Goal: Task Accomplishment & Management: Use online tool/utility

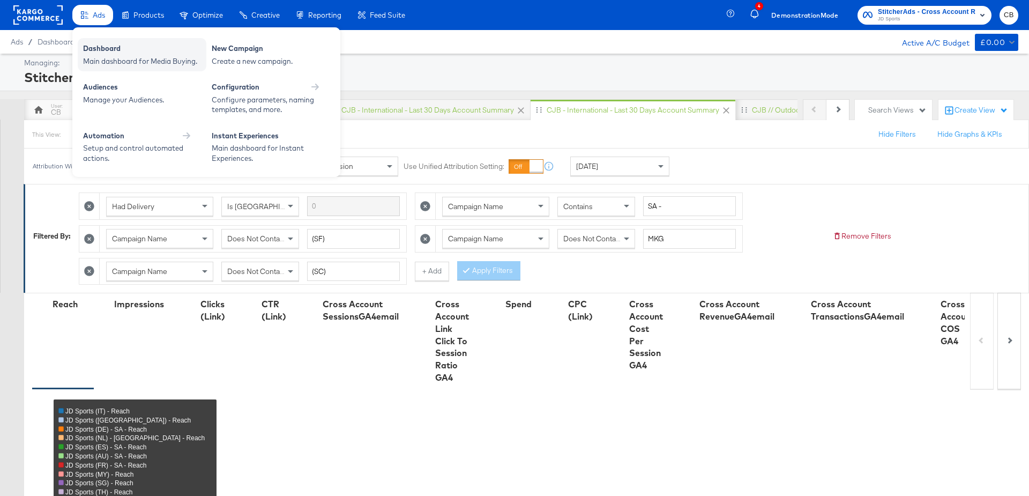
click at [99, 40] on div "Dashboard Main dashboard for Media Buying." at bounding box center [142, 54] width 129 height 33
click at [126, 57] on div "Main dashboard for Media Buying." at bounding box center [142, 61] width 118 height 10
click at [96, 43] on div "Dashboard" at bounding box center [142, 49] width 118 height 13
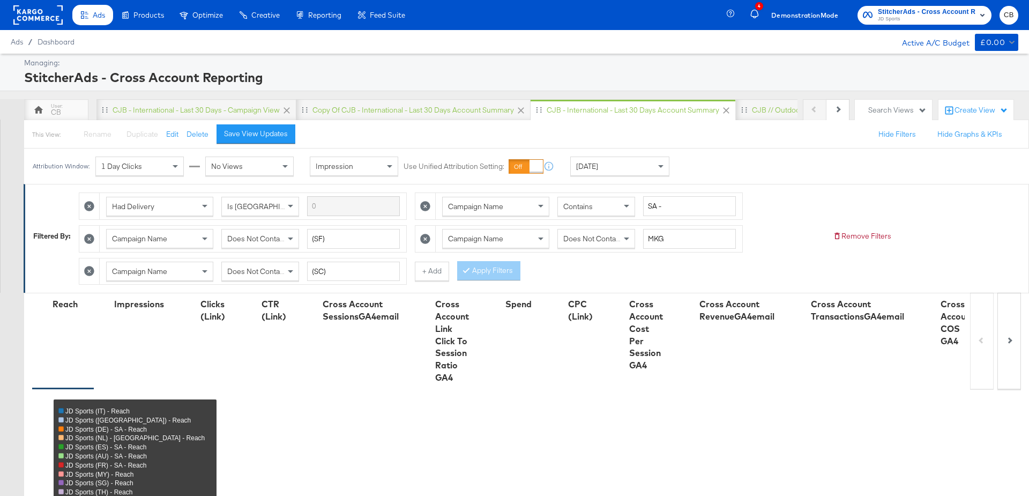
click at [45, 16] on rect at bounding box center [37, 14] width 49 height 19
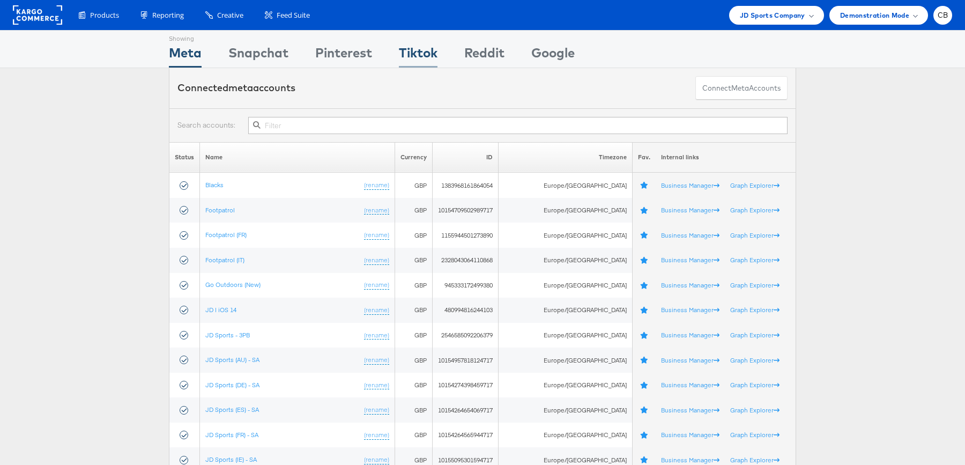
click at [416, 54] on div "Tiktok" at bounding box center [418, 55] width 39 height 24
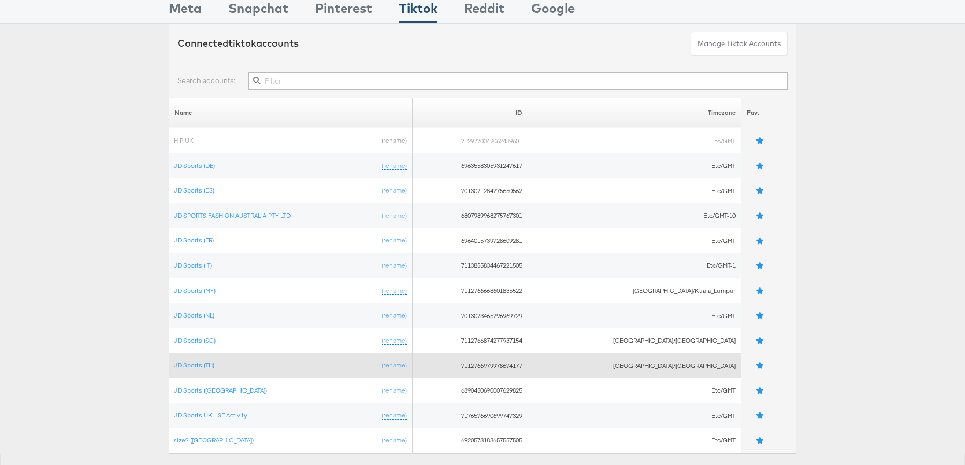
scroll to position [30, 0]
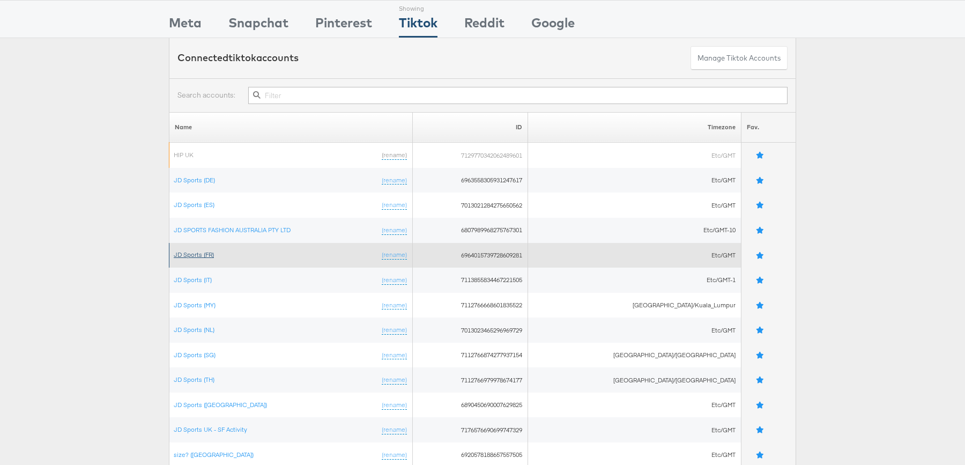
click at [198, 257] on link "JD Sports (FR)" at bounding box center [194, 254] width 40 height 8
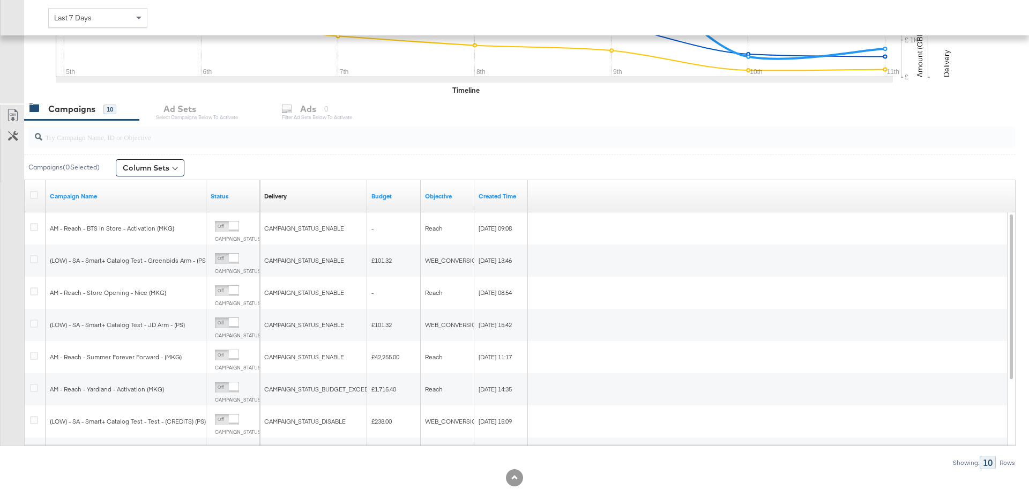
scroll to position [312, 0]
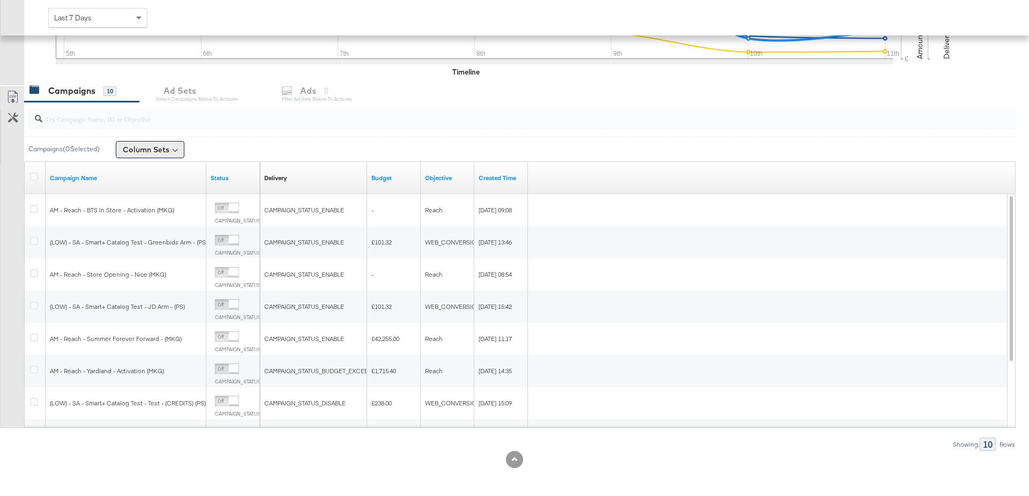
click at [175, 150] on button "Column Sets" at bounding box center [150, 149] width 69 height 17
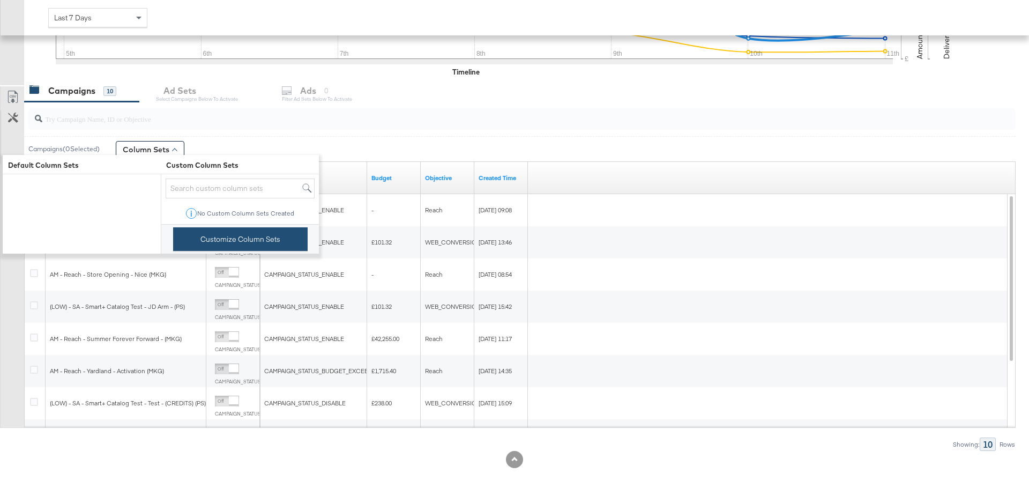
click at [236, 235] on button "Customize Column Sets" at bounding box center [240, 239] width 135 height 24
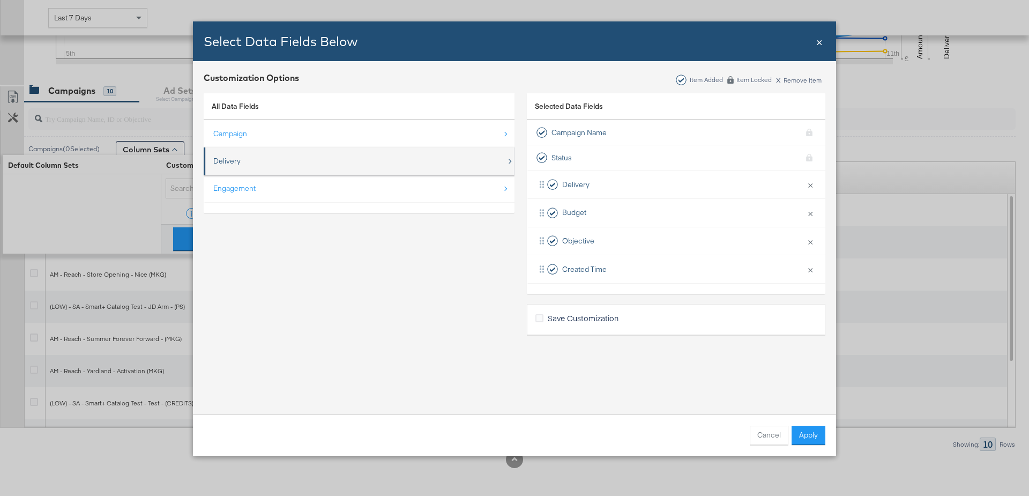
click at [253, 154] on div "Delivery" at bounding box center [359, 161] width 293 height 22
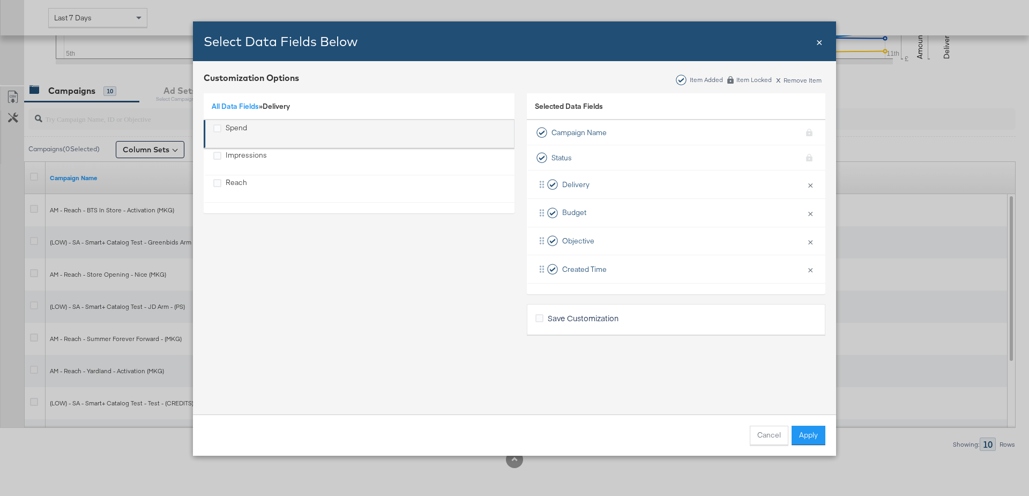
click at [232, 132] on div "Spend" at bounding box center [236, 134] width 21 height 22
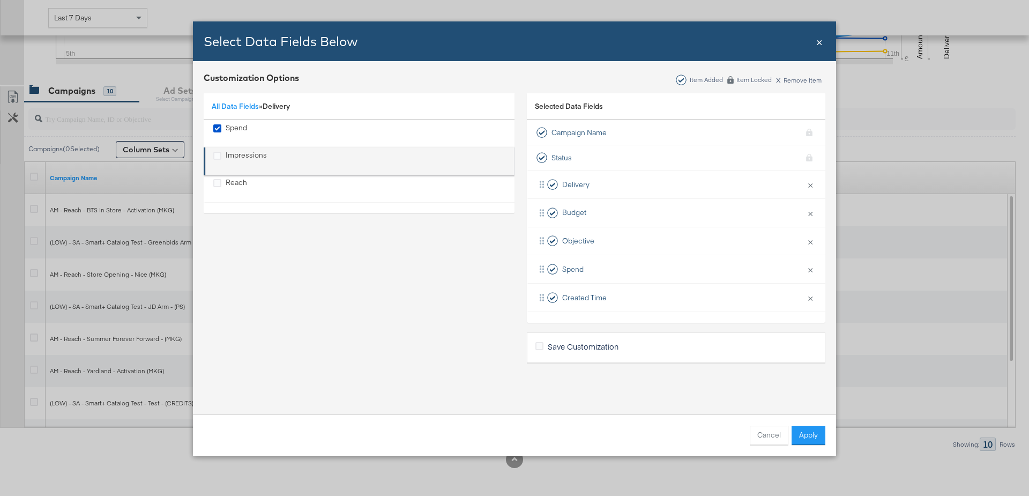
click at [234, 148] on li "Impressions" at bounding box center [359, 161] width 311 height 28
click at [235, 155] on div "Impressions" at bounding box center [246, 161] width 41 height 22
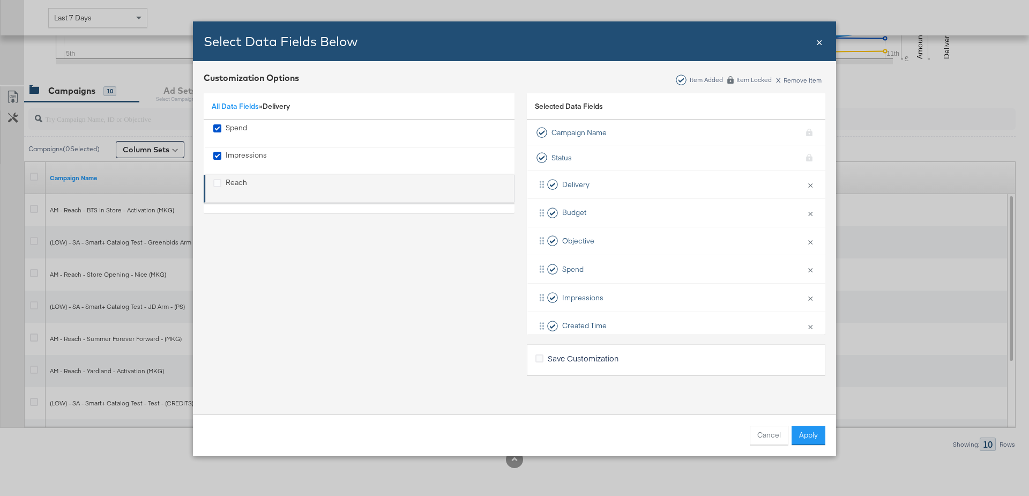
click at [235, 178] on div "Reach" at bounding box center [236, 188] width 21 height 22
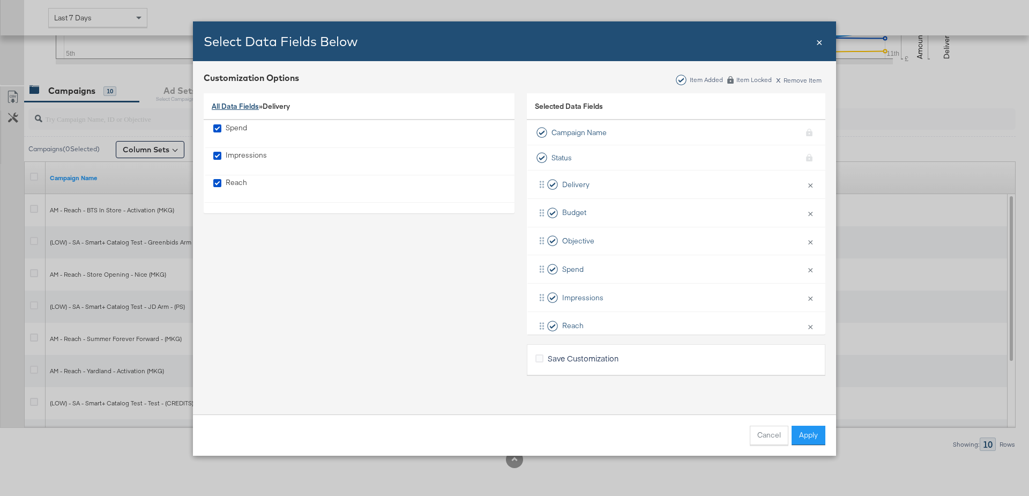
click at [244, 104] on link "All Data Fields" at bounding box center [235, 106] width 47 height 10
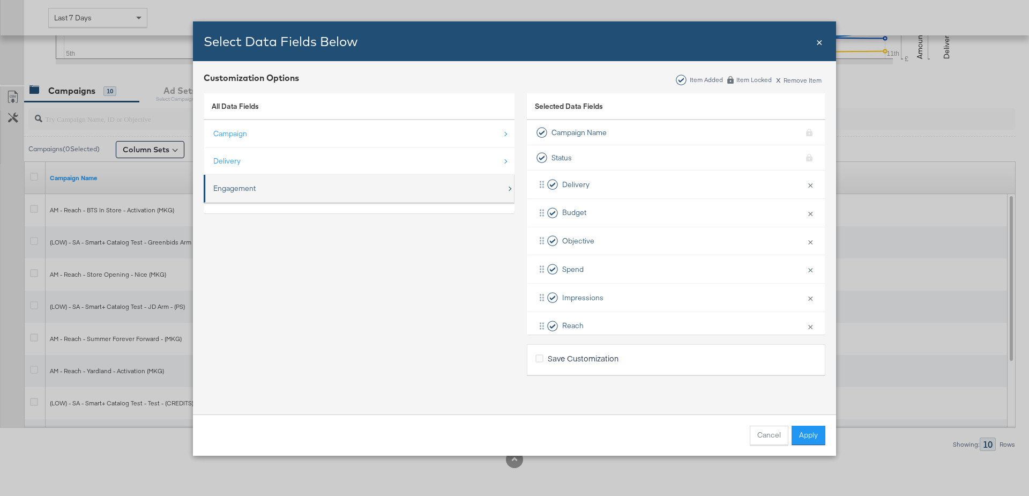
click at [240, 188] on div "Engagement" at bounding box center [234, 188] width 42 height 10
click at [244, 103] on link "All Data Fields" at bounding box center [235, 106] width 47 height 10
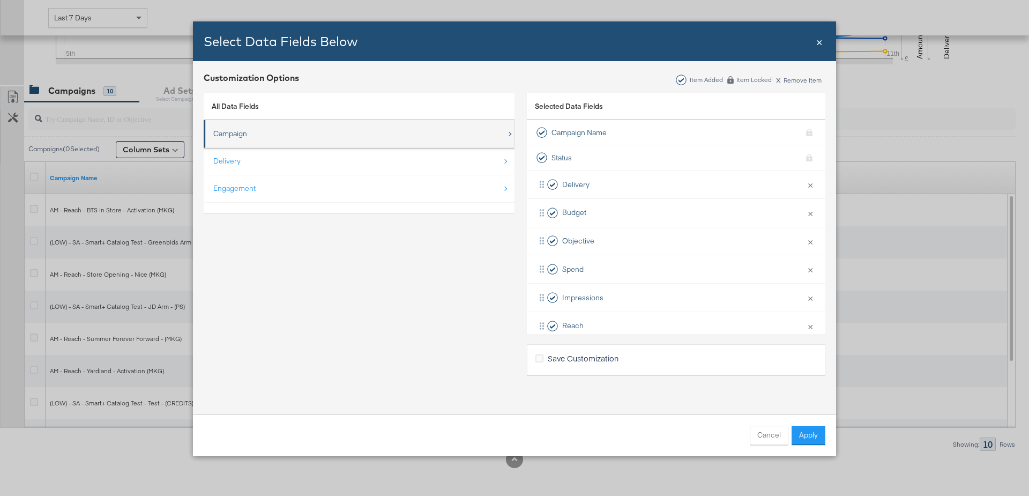
click at [254, 137] on div "Campaign" at bounding box center [359, 134] width 293 height 22
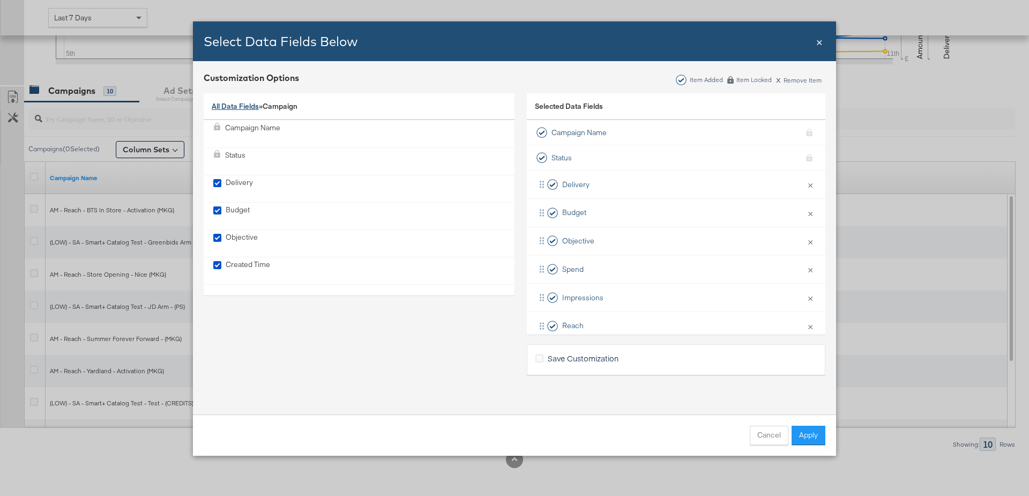
click at [237, 103] on link "All Data Fields" at bounding box center [235, 106] width 47 height 10
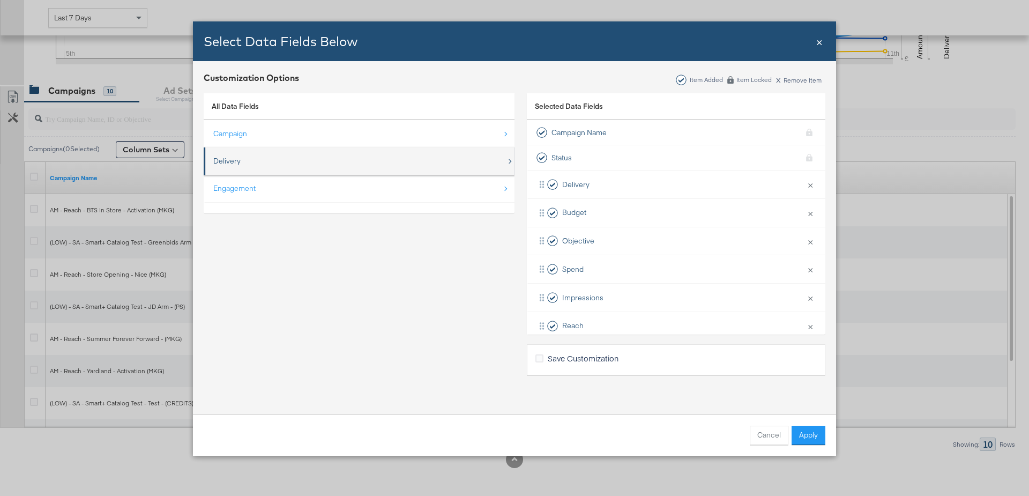
click at [242, 165] on div "Delivery" at bounding box center [359, 161] width 293 height 22
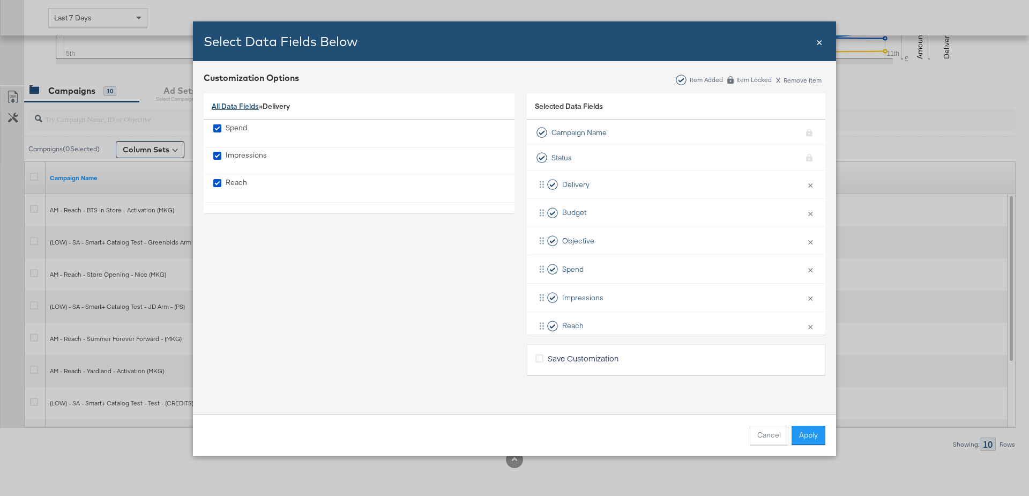
click at [243, 102] on link "All Data Fields" at bounding box center [235, 106] width 47 height 10
click at [806, 431] on button "Apply" at bounding box center [809, 435] width 34 height 19
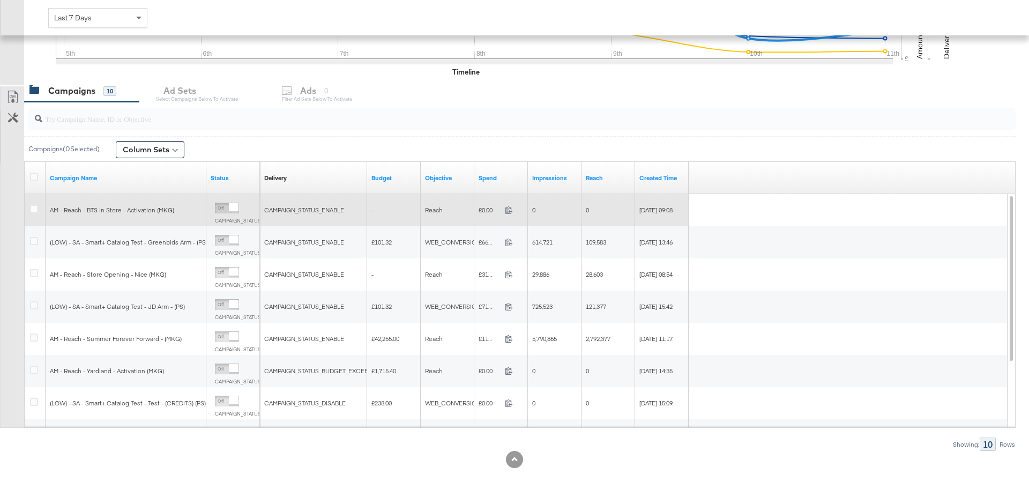
scroll to position [0, 0]
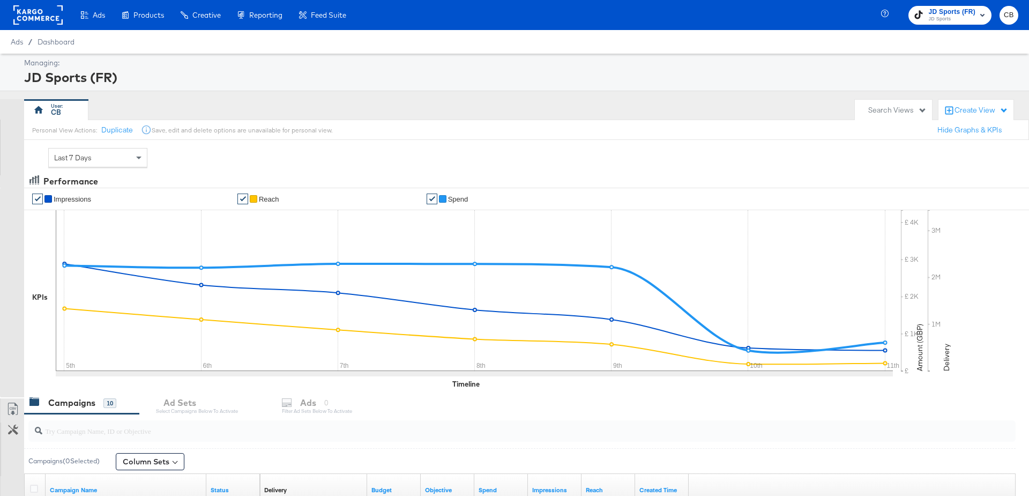
click at [123, 155] on div "Last 7 Days" at bounding box center [98, 157] width 98 height 18
click at [446, 98] on div "Managing: JD Sports (FR) CB Search Views Create View Personal View Actions: Dup…" at bounding box center [514, 432] width 1029 height 756
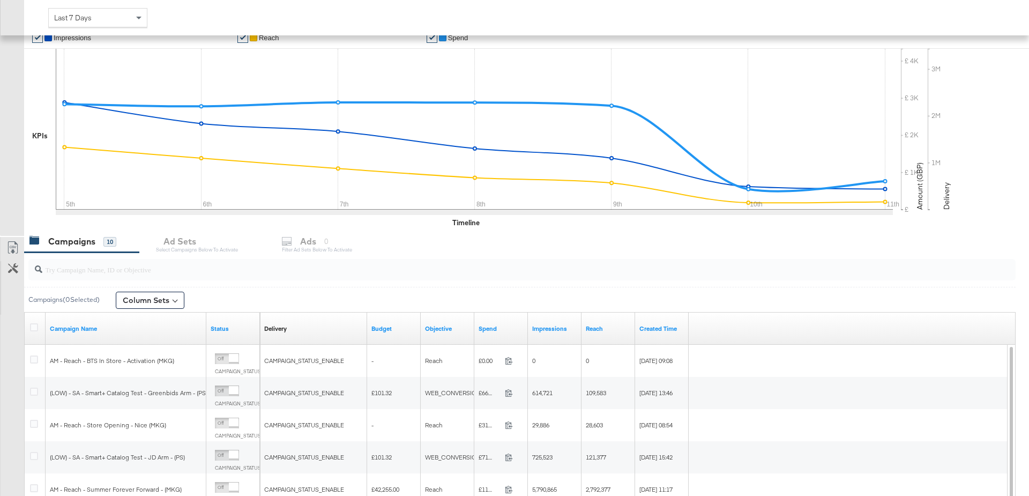
scroll to position [312, 0]
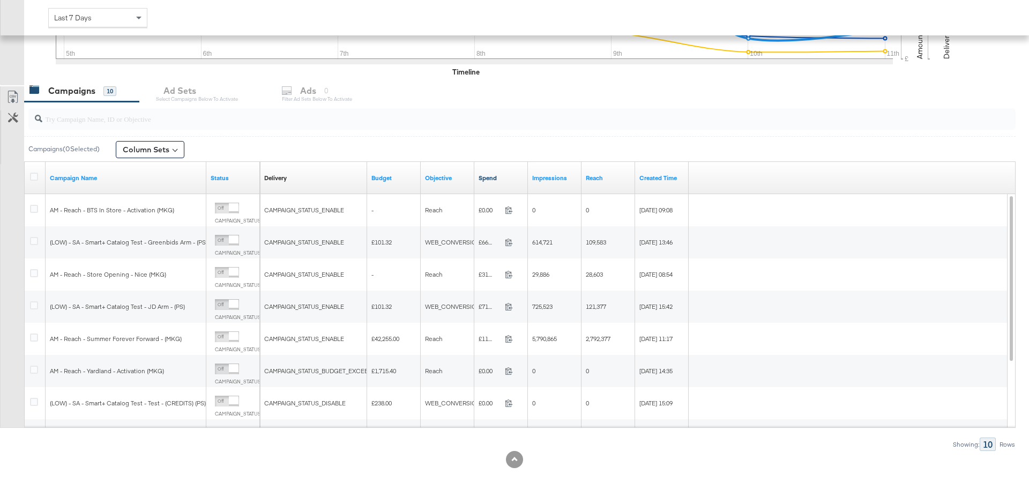
click at [486, 177] on link "Spend" at bounding box center [501, 178] width 45 height 9
drag, startPoint x: 524, startPoint y: 170, endPoint x: 611, endPoint y: 162, distance: 87.2
click at [611, 162] on div "Delivery Sorting Unavailable Budget Objective Spend ↓ Impressions Reach Created…" at bounding box center [474, 178] width 429 height 32
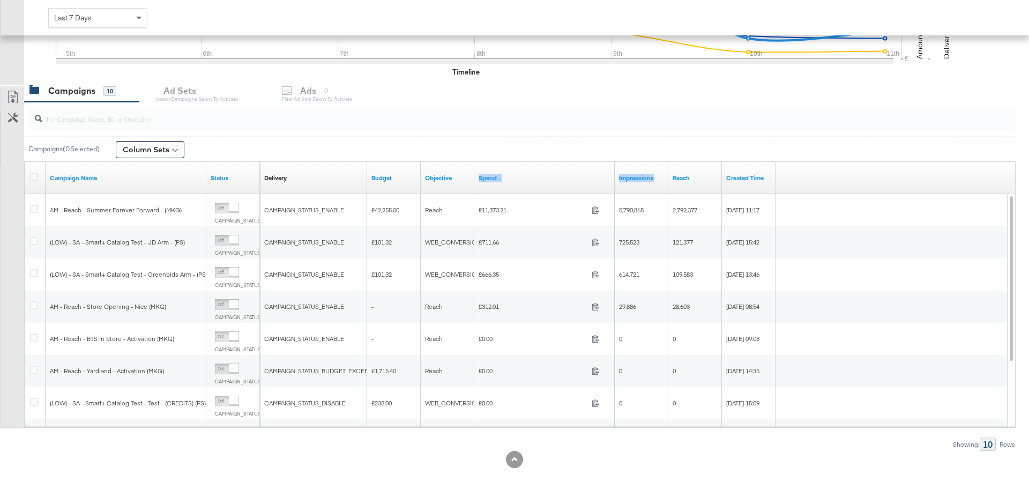
scroll to position [0, 0]
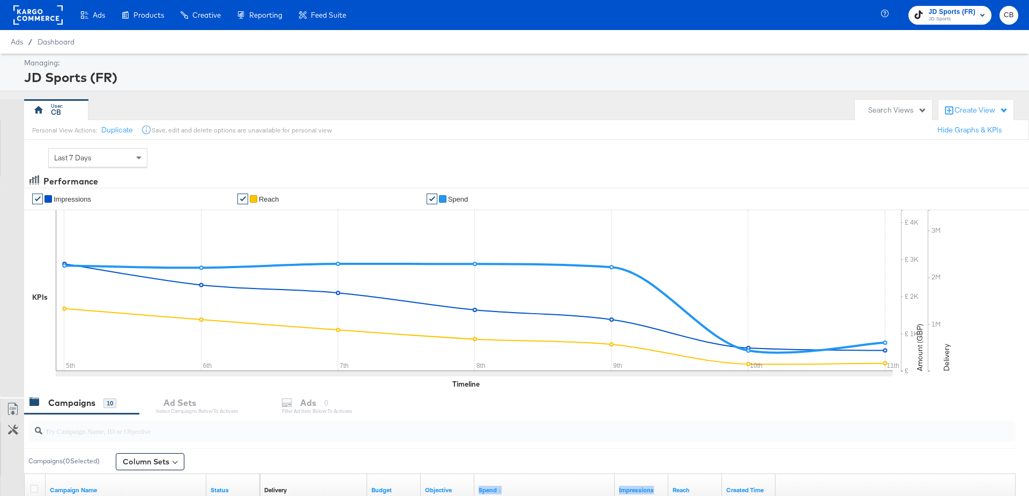
click at [41, 14] on rect at bounding box center [37, 14] width 49 height 19
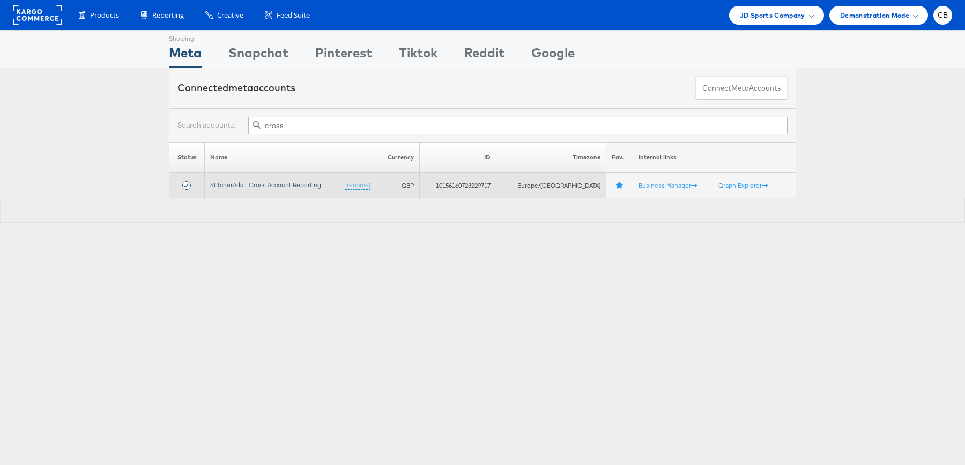
type input "cross"
click at [274, 181] on link "StitcherAds - Cross Account Reporting" at bounding box center [265, 185] width 111 height 8
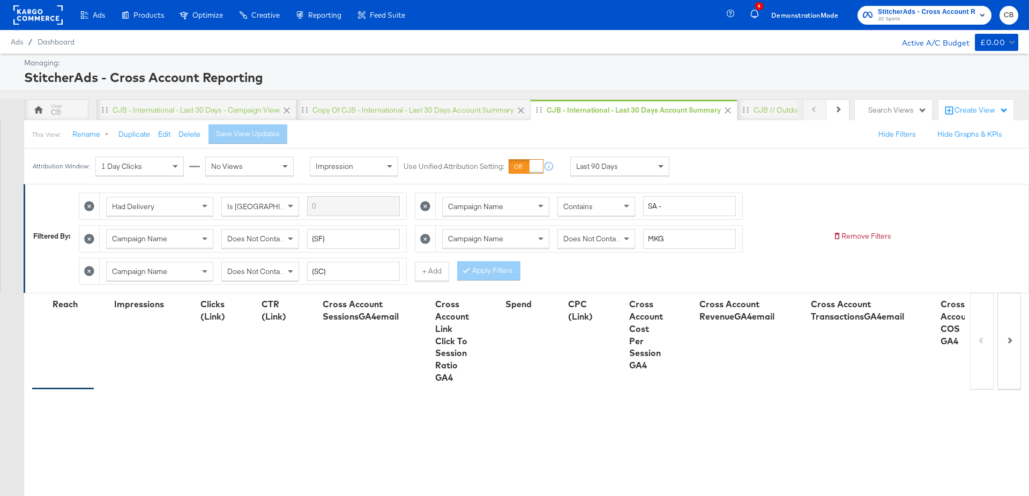
click at [662, 163] on span at bounding box center [662, 166] width 13 height 18
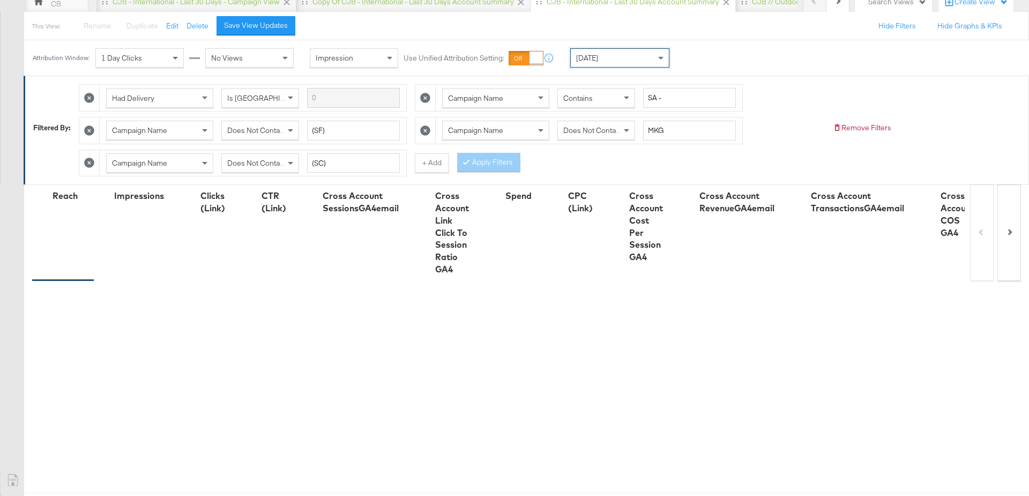
scroll to position [287, 0]
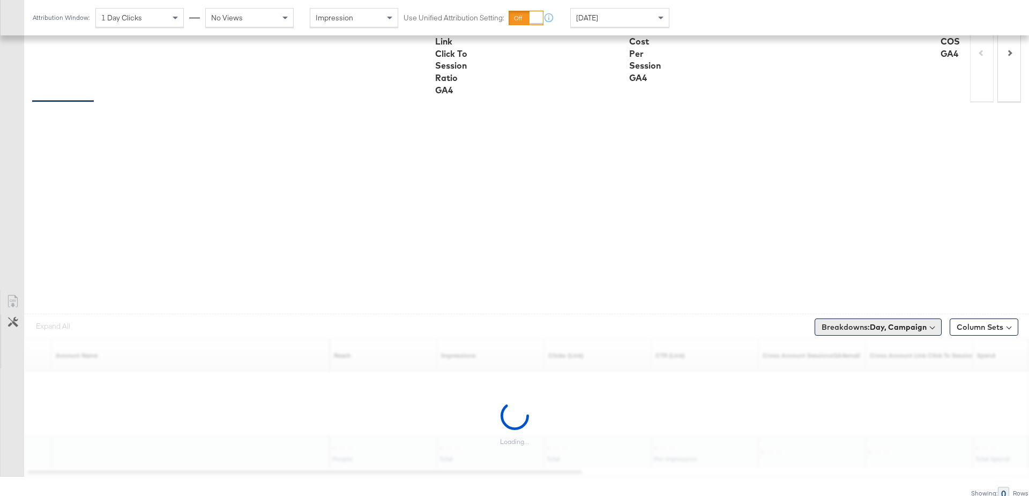
click at [874, 318] on button "Breakdowns: Day, Campaign" at bounding box center [878, 326] width 127 height 17
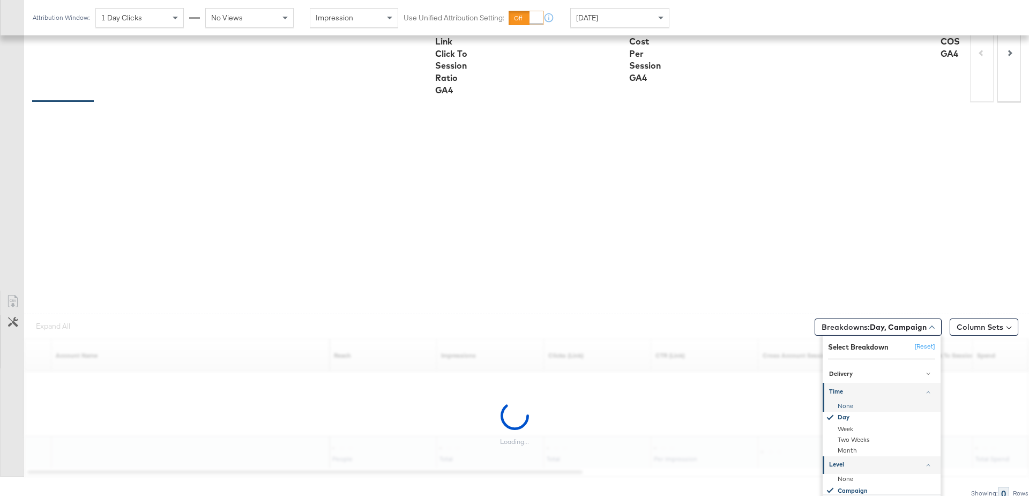
click at [845, 400] on div "None" at bounding box center [882, 405] width 116 height 11
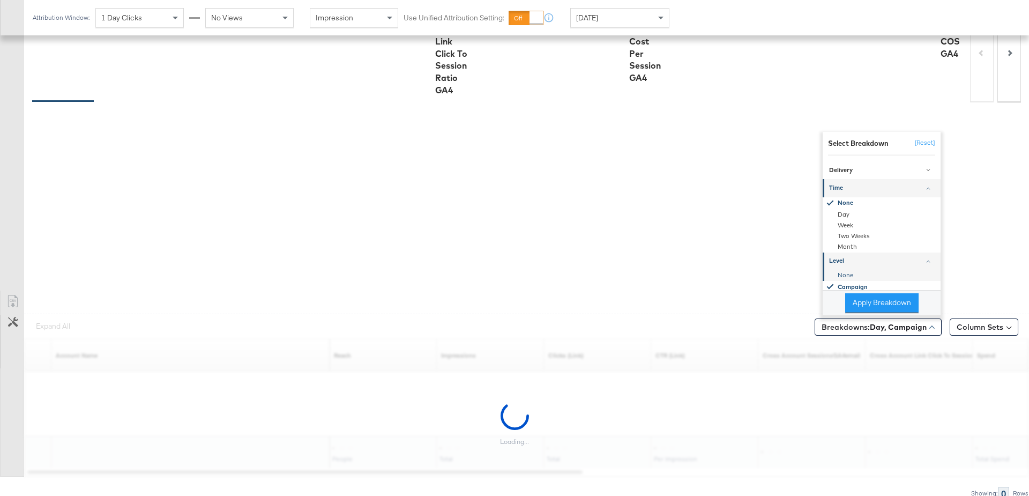
click at [845, 270] on div "None" at bounding box center [882, 275] width 116 height 11
click at [867, 293] on button "Apply Breakdown" at bounding box center [881, 302] width 73 height 19
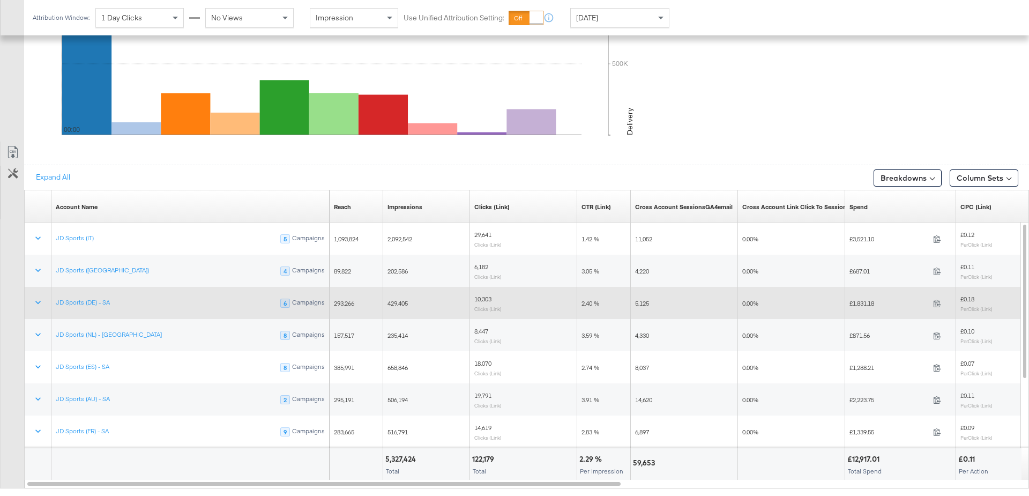
scroll to position [568, 0]
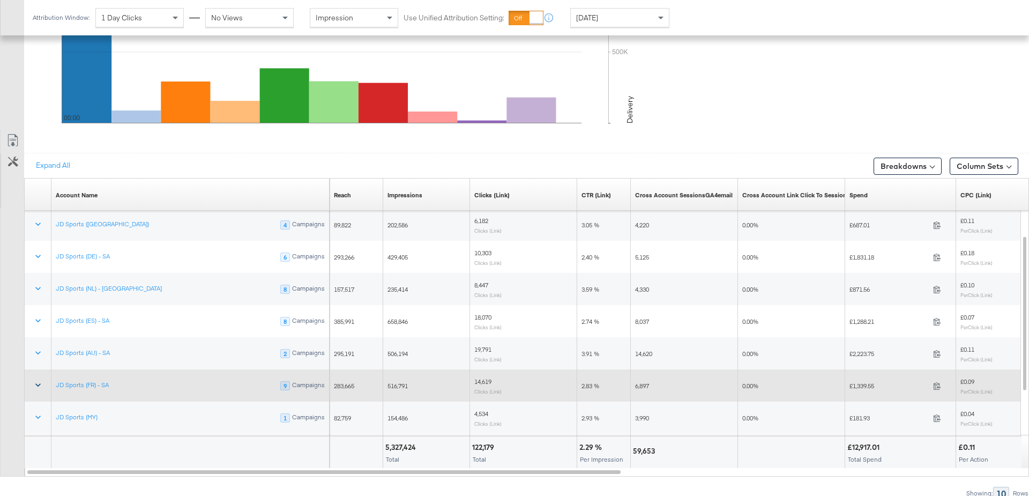
click at [39, 384] on icon at bounding box center [38, 384] width 11 height 11
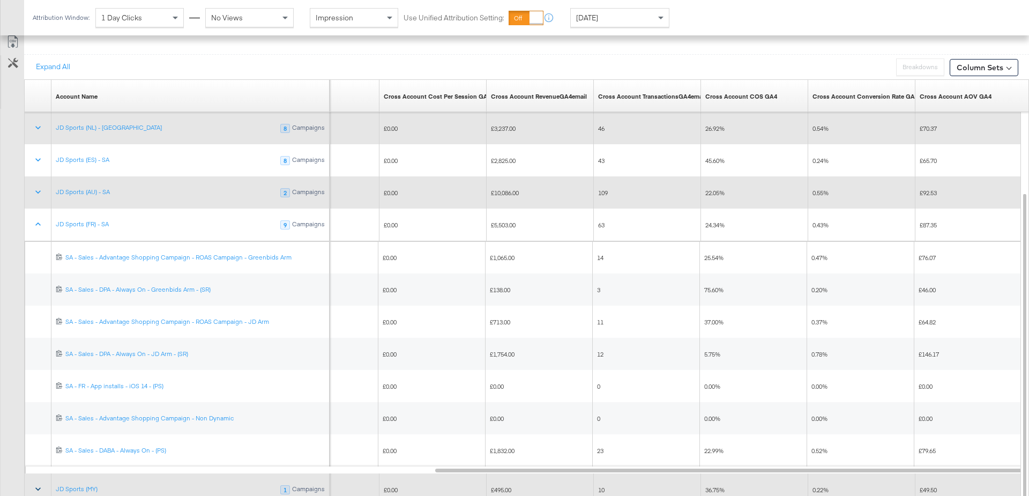
scroll to position [668, 0]
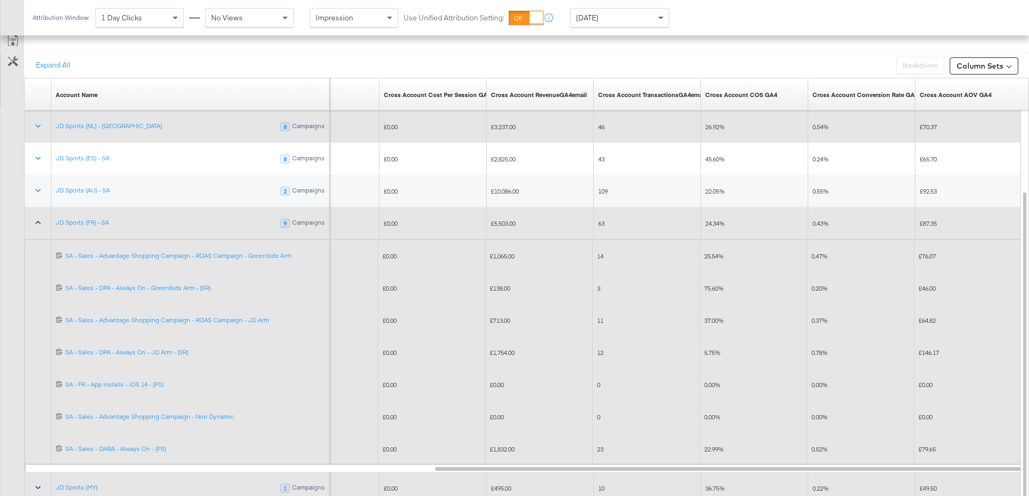
click at [32, 216] on button at bounding box center [38, 222] width 26 height 19
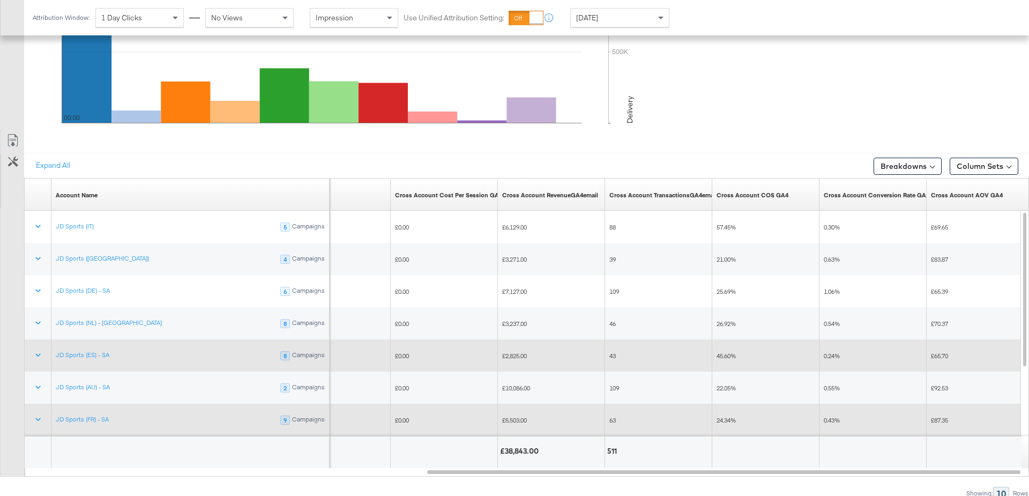
scroll to position [551, 0]
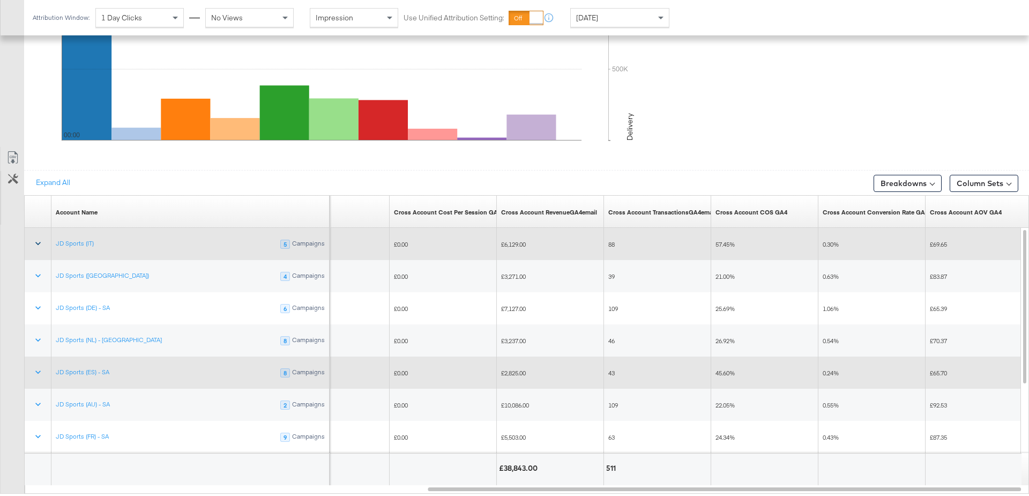
click at [36, 238] on icon at bounding box center [38, 243] width 11 height 11
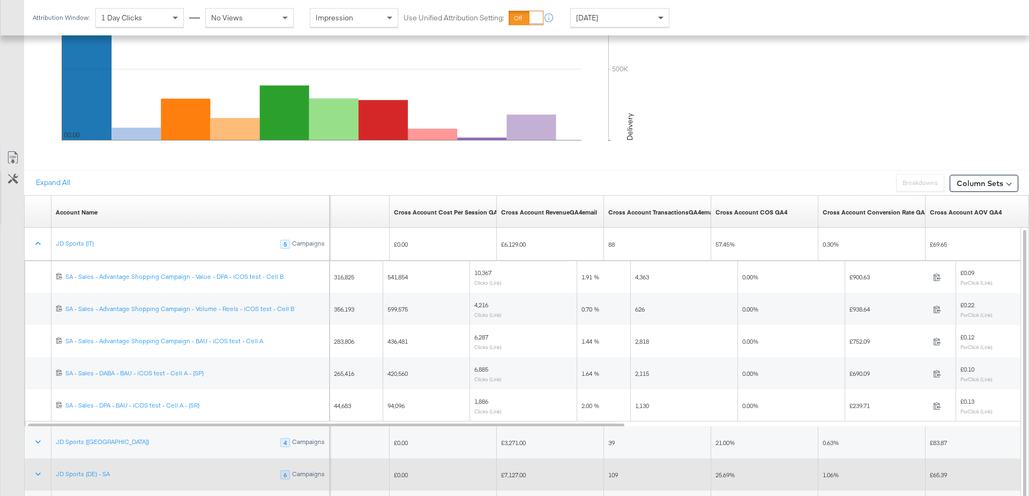
click at [662, 14] on span at bounding box center [662, 18] width 13 height 18
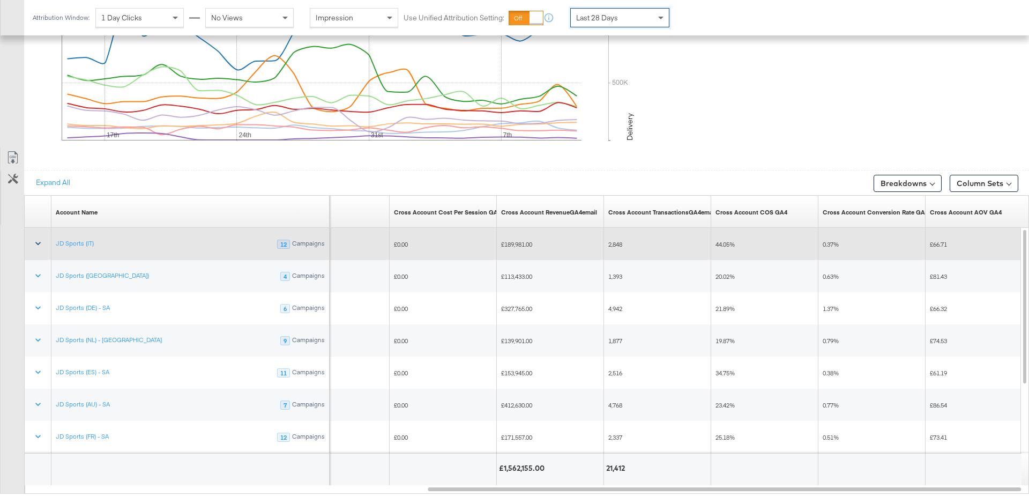
click at [40, 239] on icon at bounding box center [38, 243] width 11 height 11
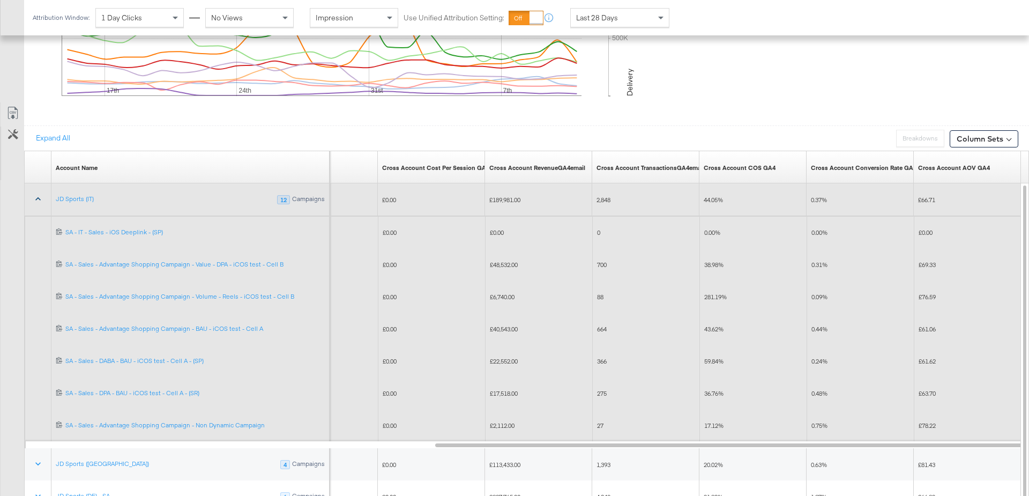
scroll to position [598, 0]
